Goal: Information Seeking & Learning: Learn about a topic

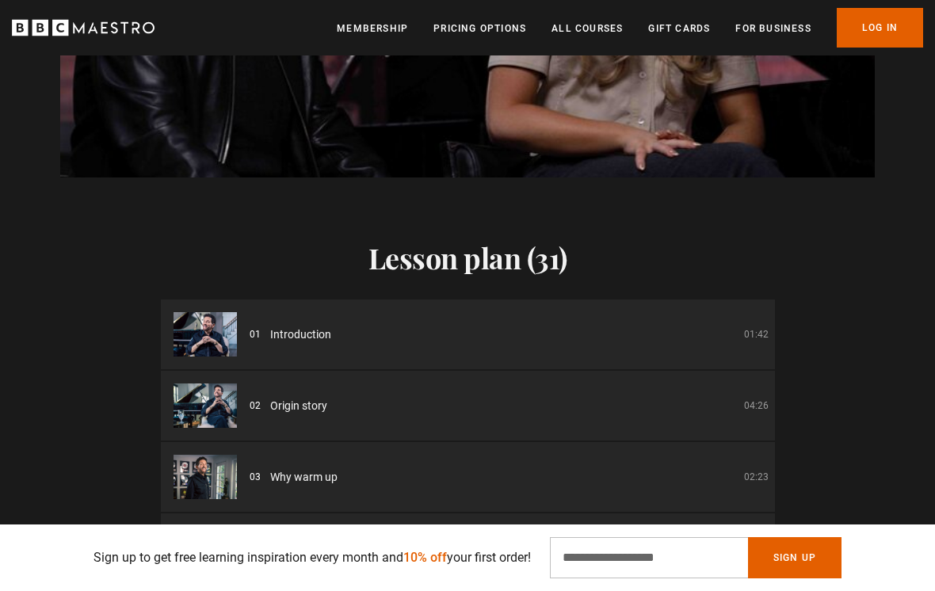
scroll to position [2038, 0]
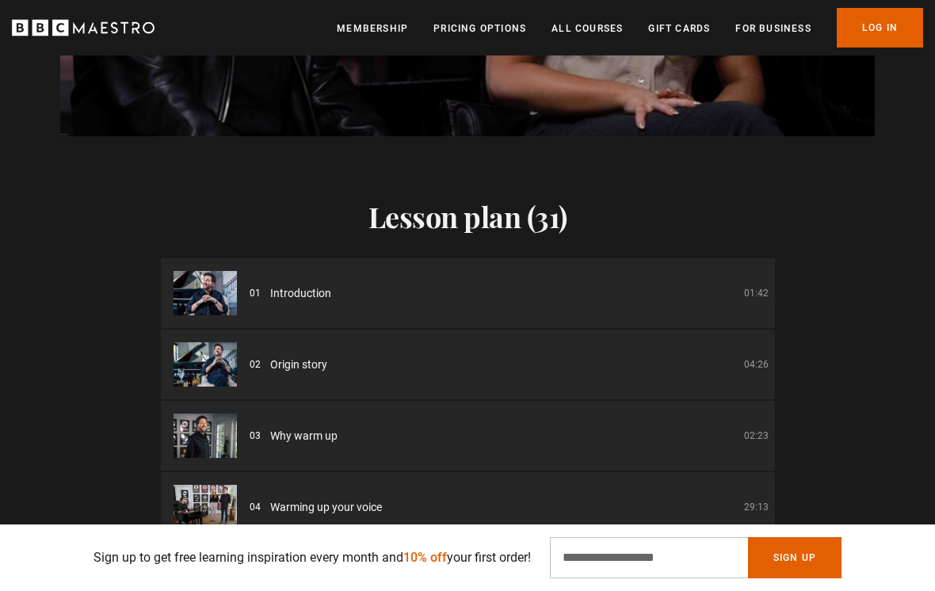
click at [264, 285] on div "01 Introduction 01:42" at bounding box center [509, 293] width 519 height 17
click at [296, 285] on span "Introduction" at bounding box center [300, 293] width 61 height 17
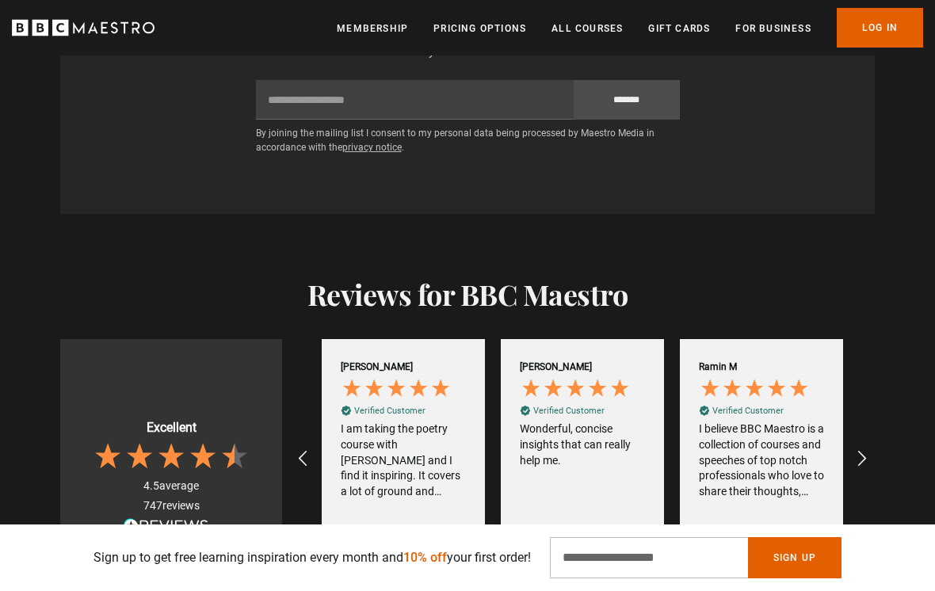
scroll to position [3092, 0]
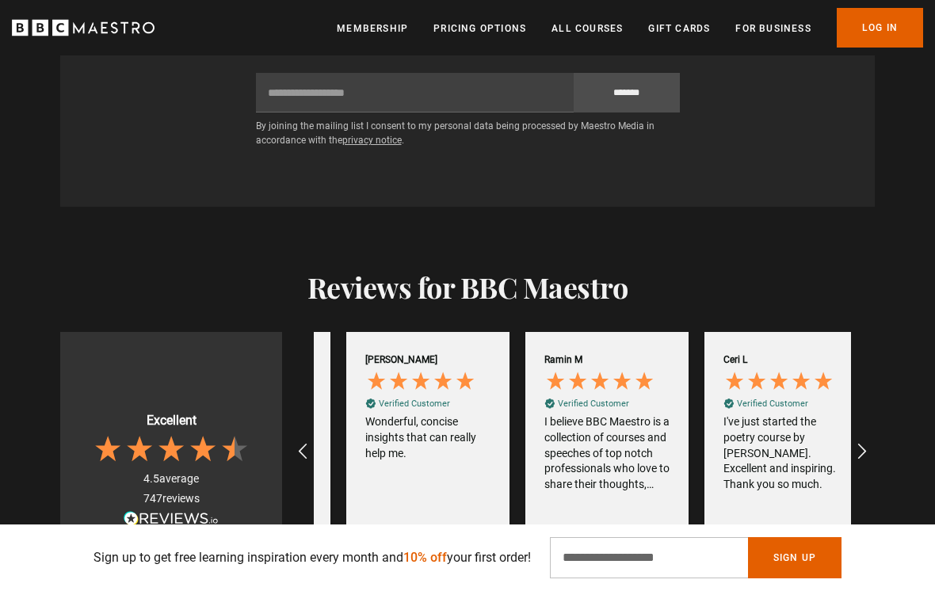
click at [864, 442] on icon "REVIEWS.io Carousel Scroll Right" at bounding box center [862, 451] width 19 height 19
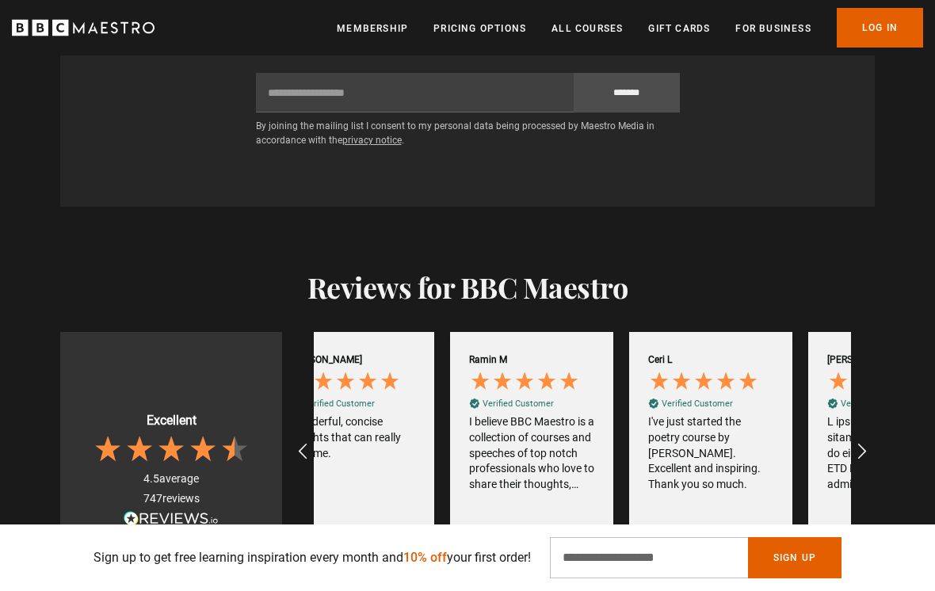
scroll to position [0, 1075]
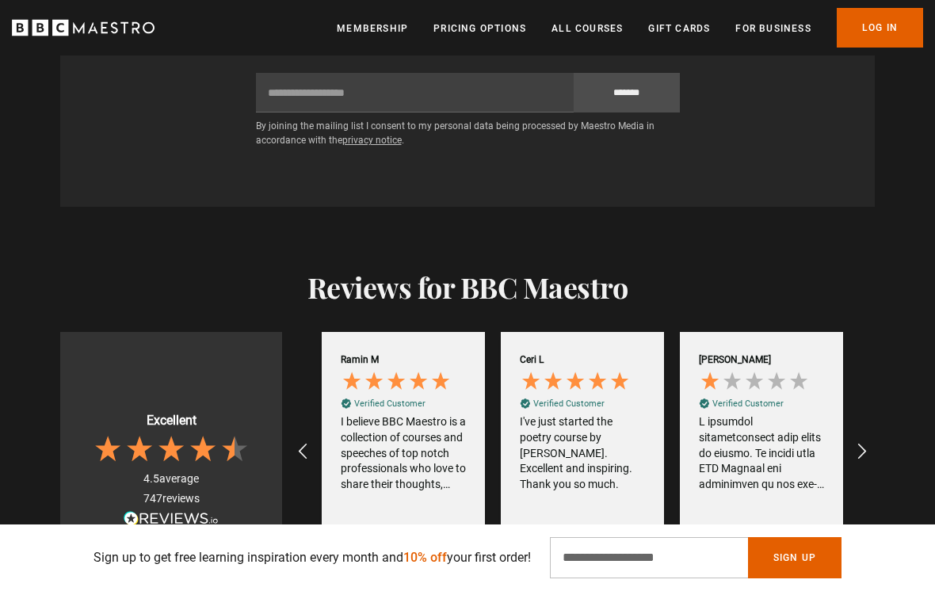
click at [862, 442] on icon "REVIEWS.io Carousel Scroll Right" at bounding box center [862, 451] width 19 height 19
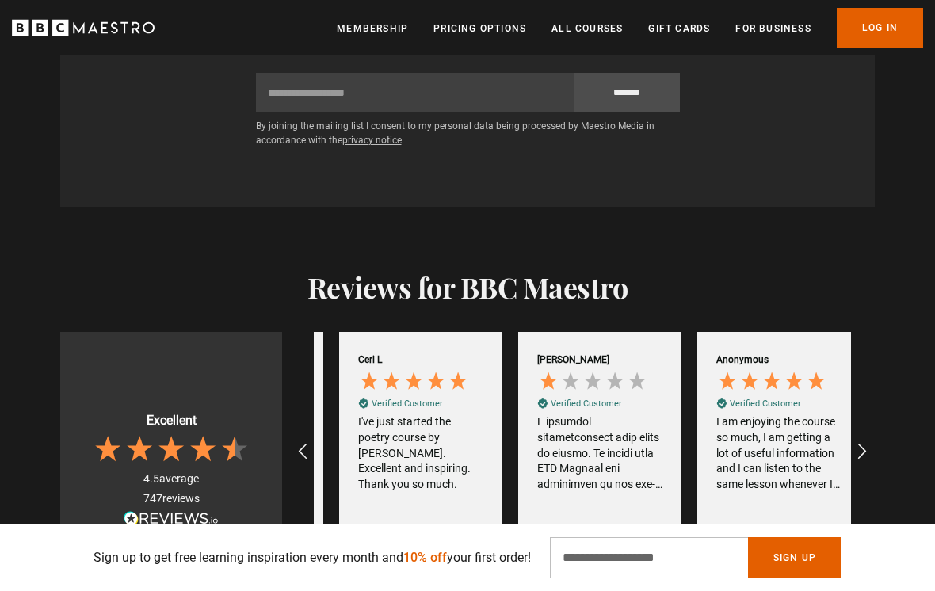
scroll to position [0, 1254]
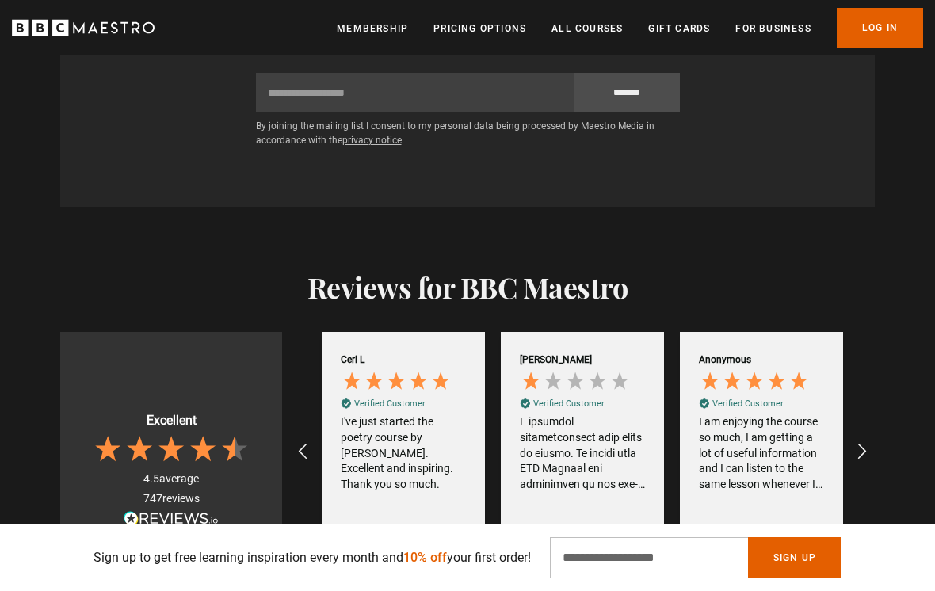
click at [868, 442] on icon "REVIEWS.io Carousel Scroll Right" at bounding box center [862, 451] width 19 height 19
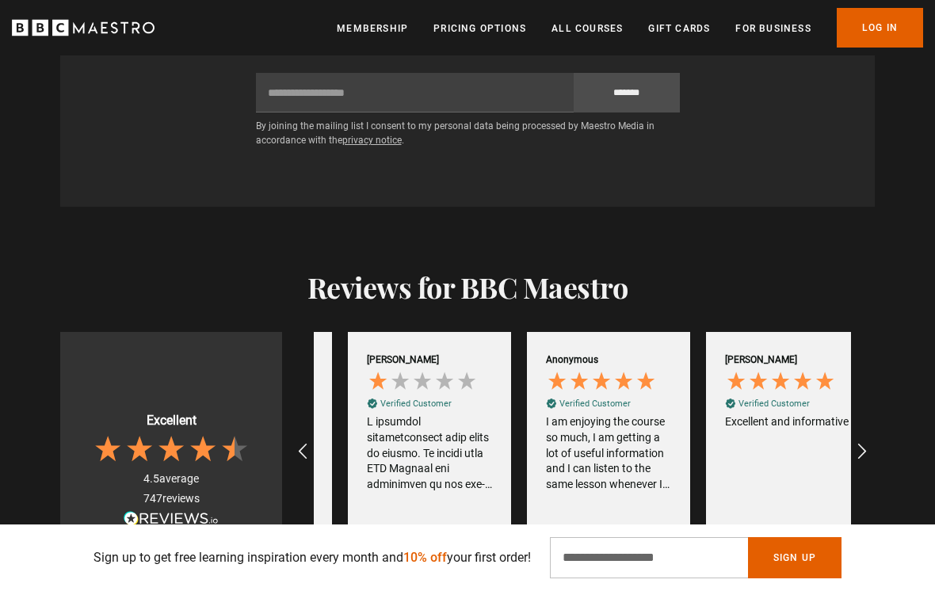
scroll to position [0, 1433]
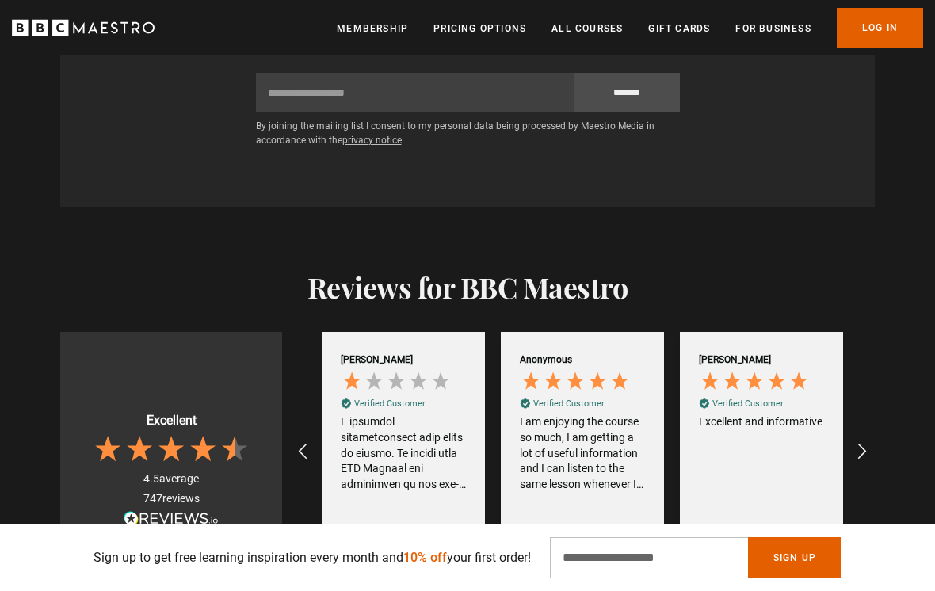
click at [860, 442] on icon "REVIEWS.io Carousel Scroll Right" at bounding box center [862, 451] width 19 height 19
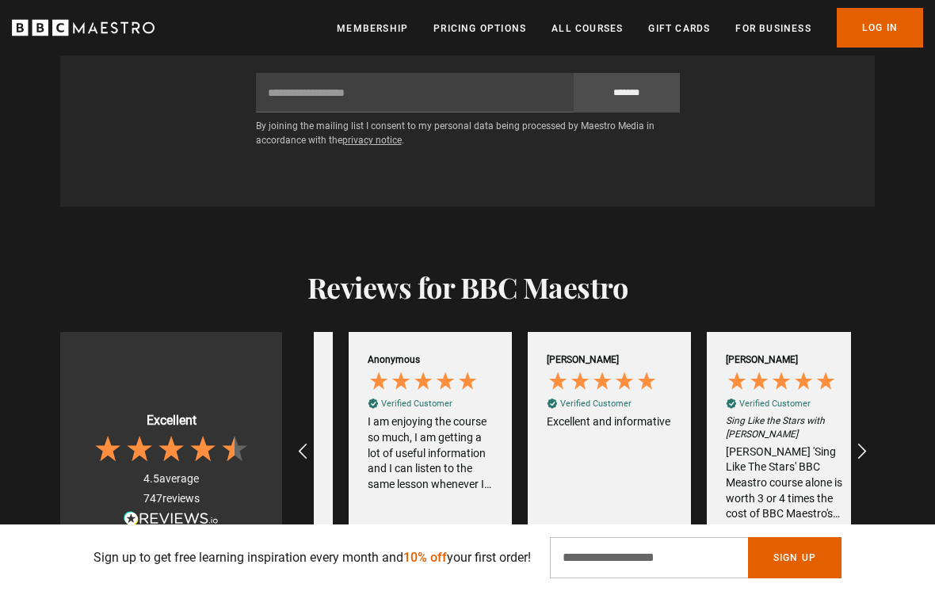
scroll to position [0, 1612]
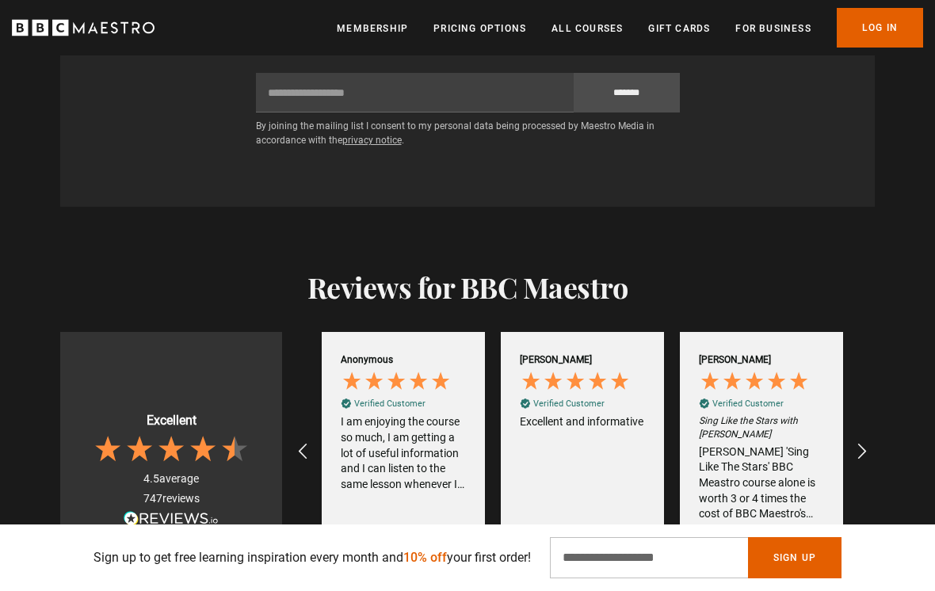
click at [866, 442] on icon "REVIEWS.io Carousel Scroll Right" at bounding box center [862, 451] width 19 height 19
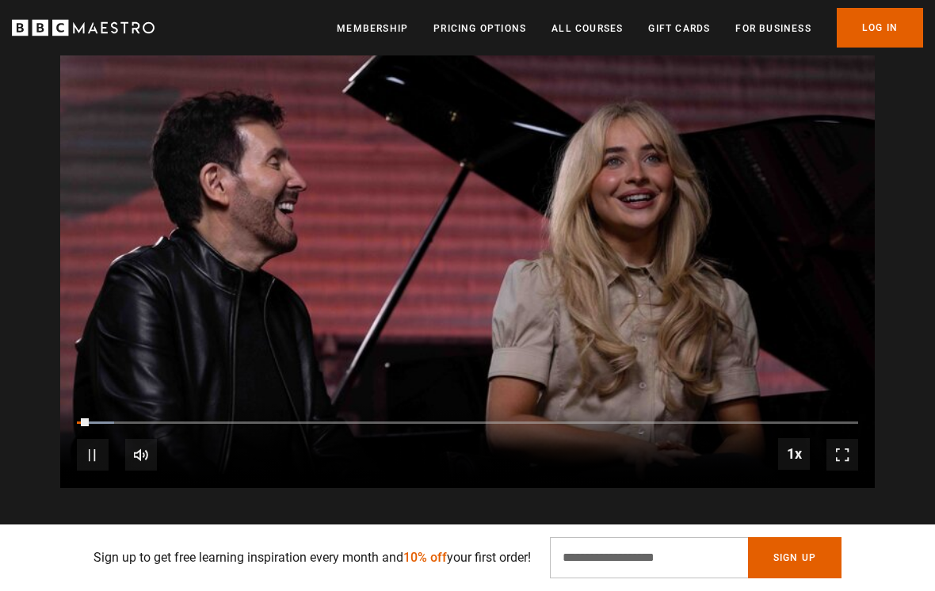
scroll to position [1677, 0]
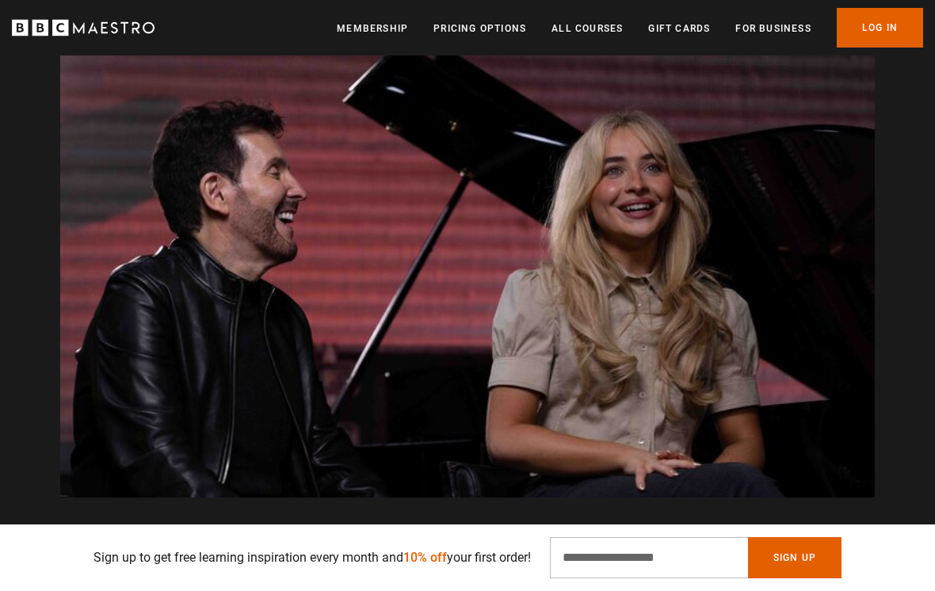
click at [442, 395] on video-js "Video Player is loading. Play Course overview for Sing Like the Stars with Eric…" at bounding box center [467, 269] width 815 height 458
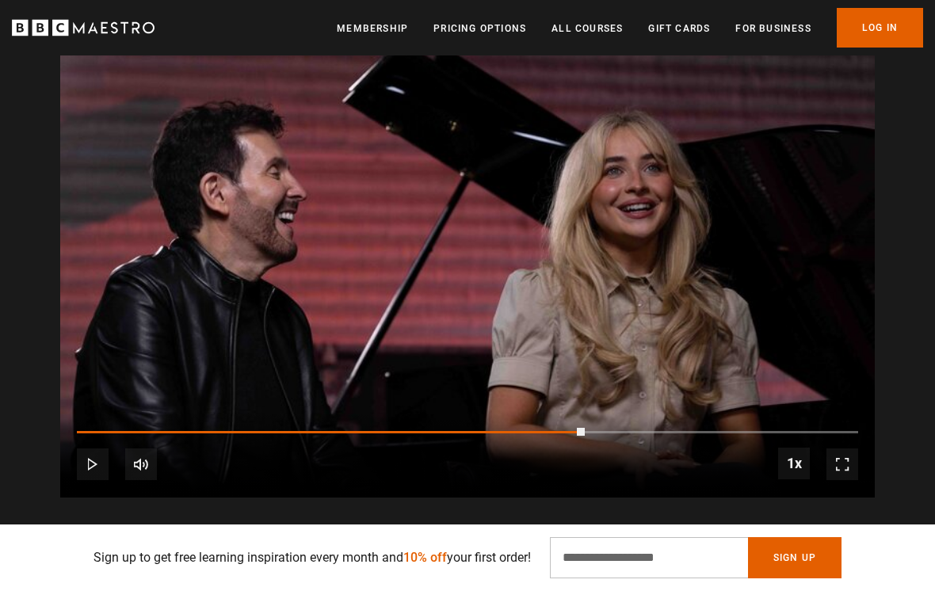
scroll to position [0, 0]
click at [512, 241] on video-js "Video Player is loading. Play Course overview for Sing Like the Stars with Eric…" at bounding box center [467, 269] width 815 height 458
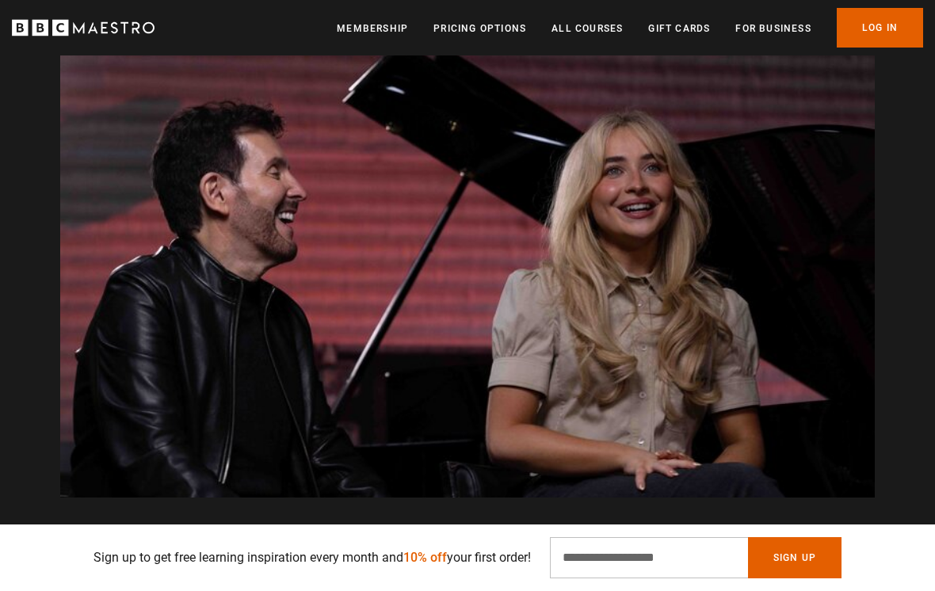
scroll to position [0, 717]
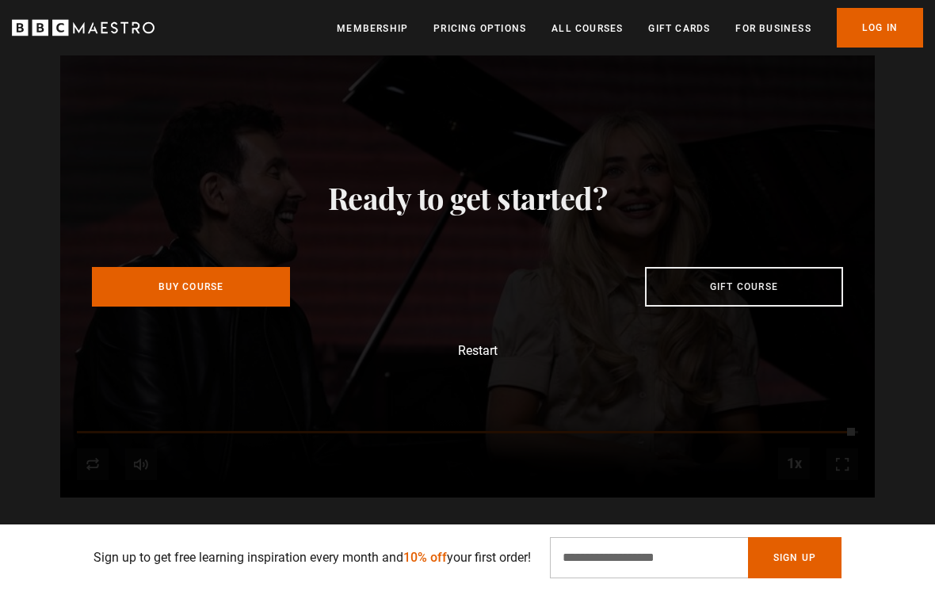
click at [485, 25] on link "Pricing Options" at bounding box center [480, 29] width 93 height 16
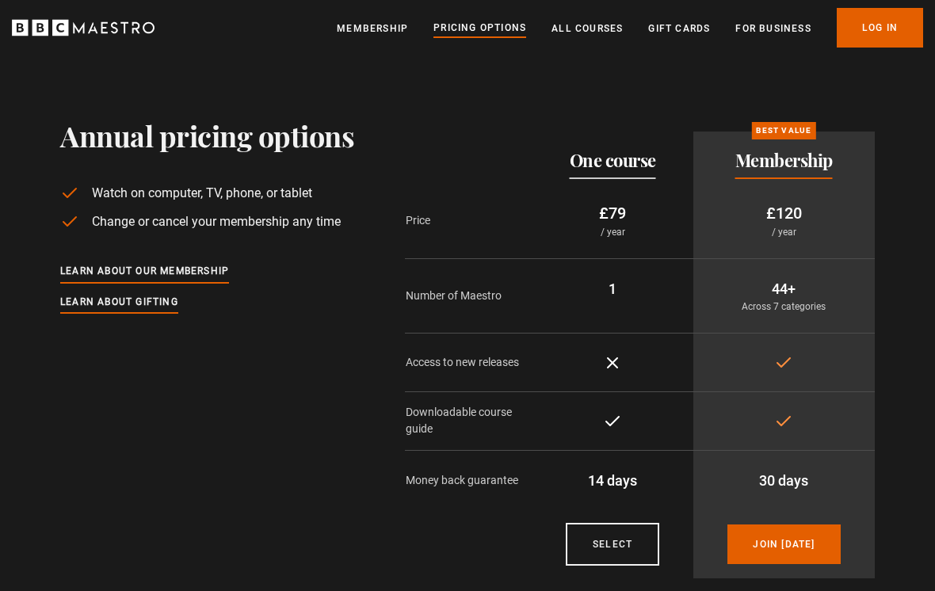
click at [590, 32] on link "All Courses" at bounding box center [587, 29] width 71 height 16
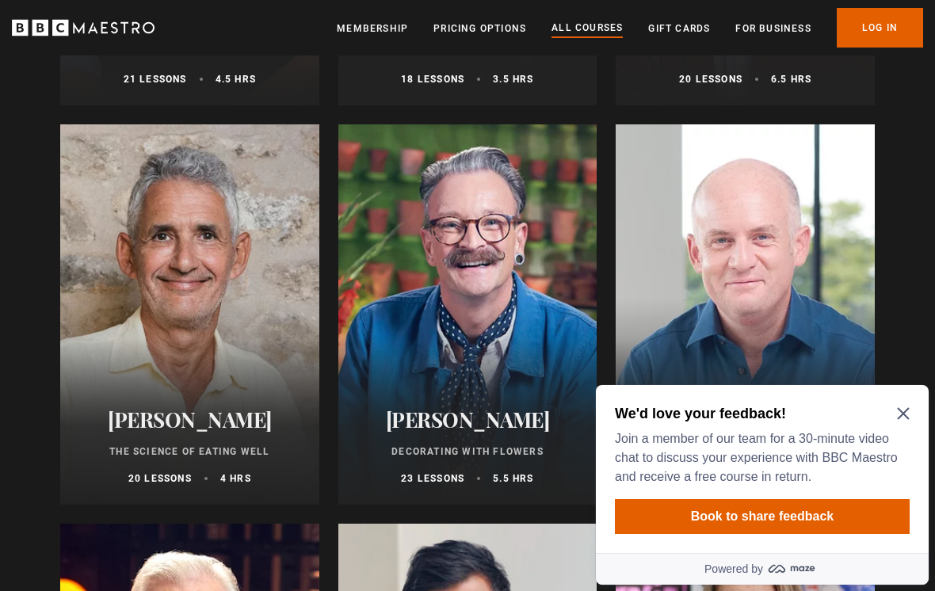
scroll to position [2366, 0]
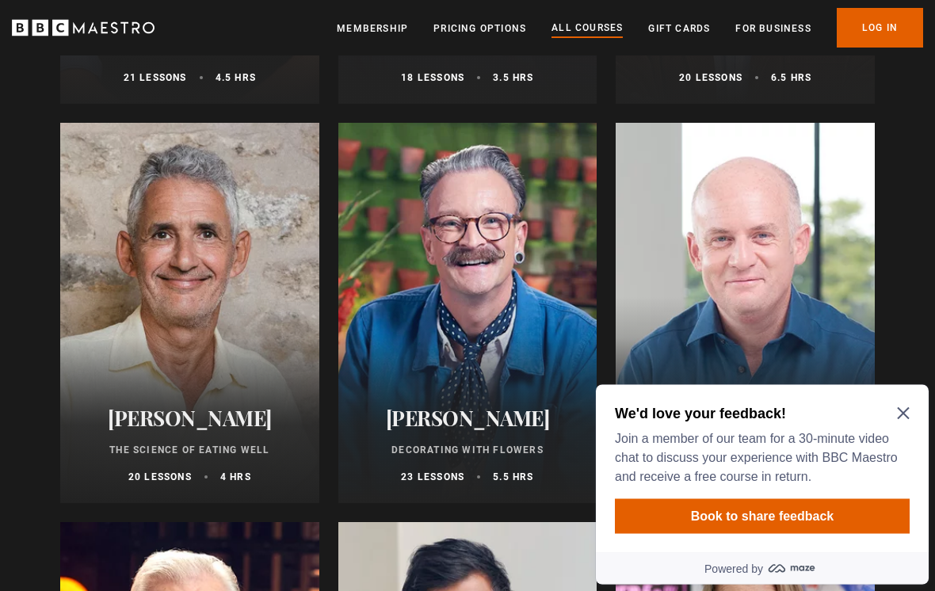
click at [920, 413] on div "We'd love your feedback! Join a member of our team for a 30-minute video chat t…" at bounding box center [762, 468] width 333 height 168
click at [908, 415] on icon "Close Maze Prompt" at bounding box center [903, 413] width 13 height 13
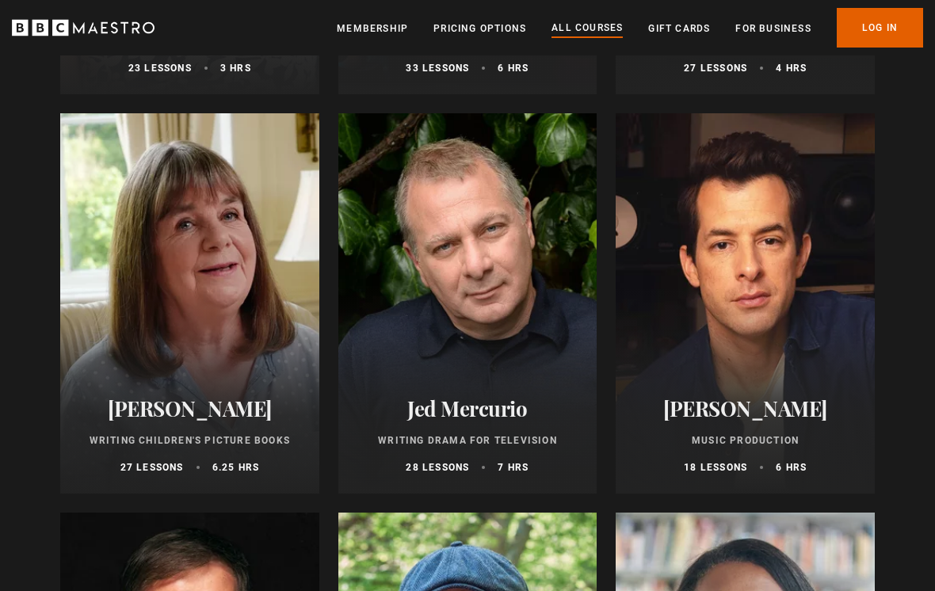
scroll to position [4772, 0]
click at [231, 300] on div at bounding box center [189, 304] width 259 height 381
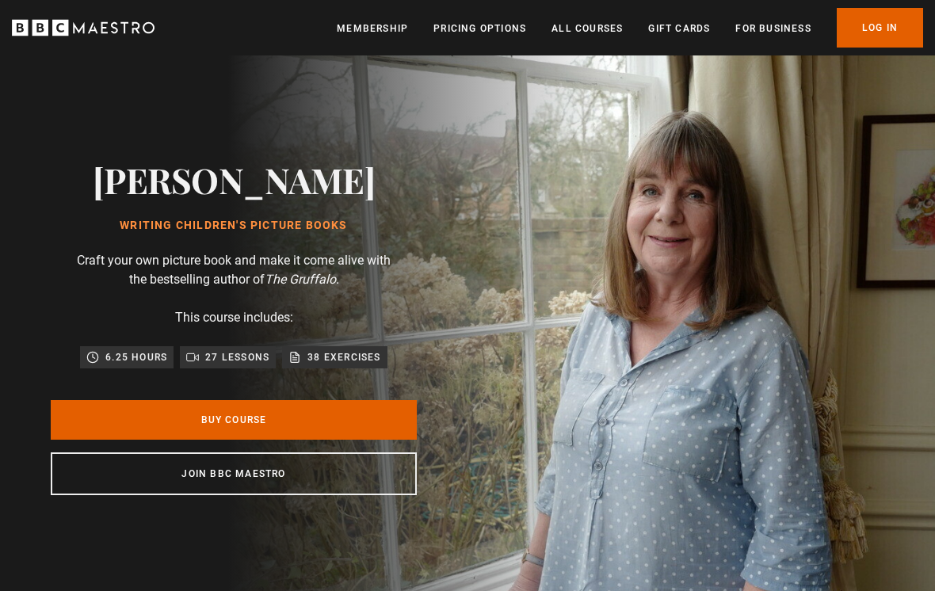
scroll to position [0, 179]
click at [346, 365] on p "38 exercises" at bounding box center [344, 358] width 73 height 16
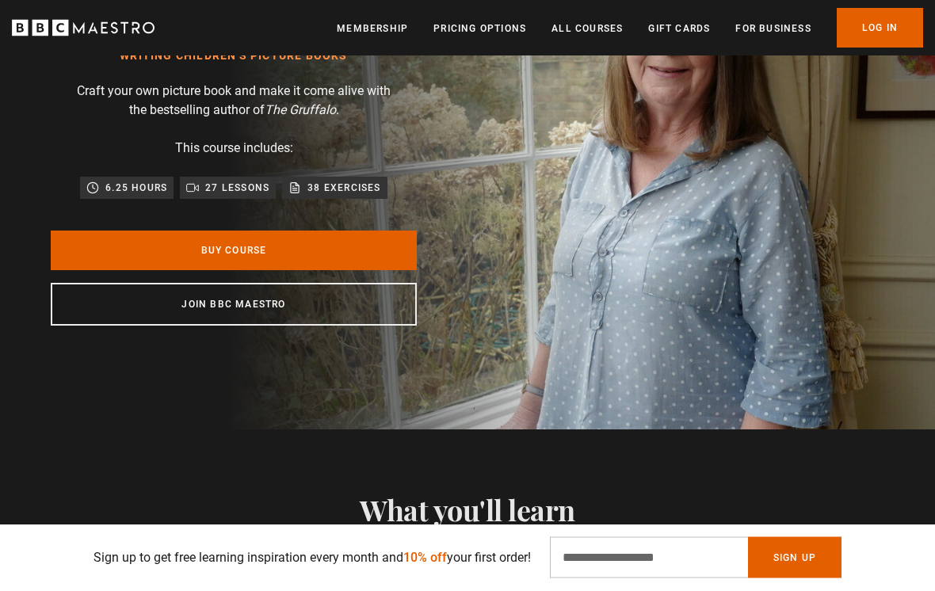
scroll to position [143, 0]
